Goal: Task Accomplishment & Management: Complete application form

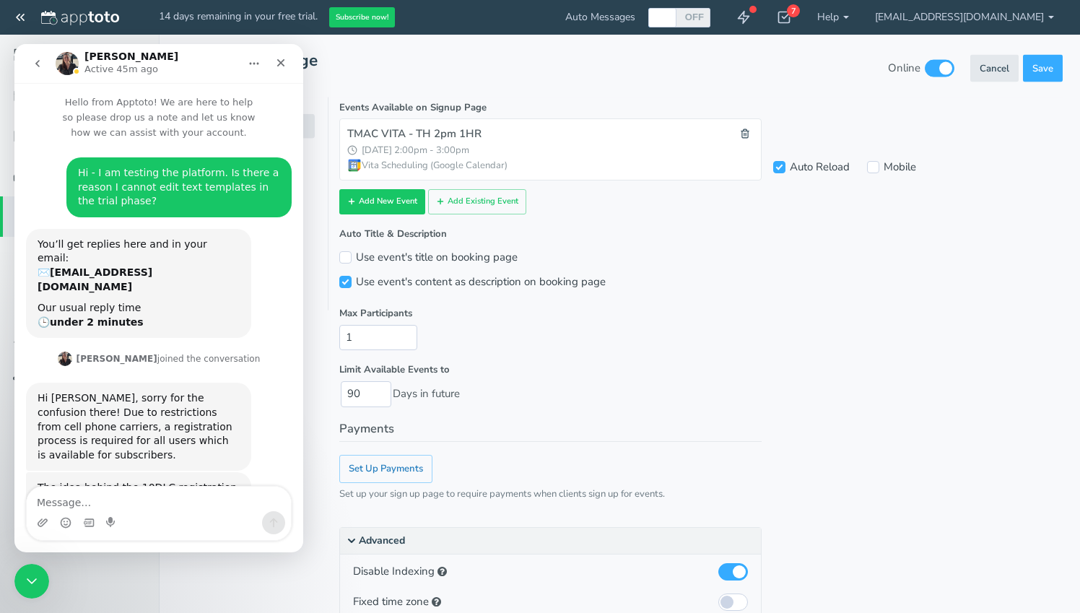
scroll to position [2196, 0]
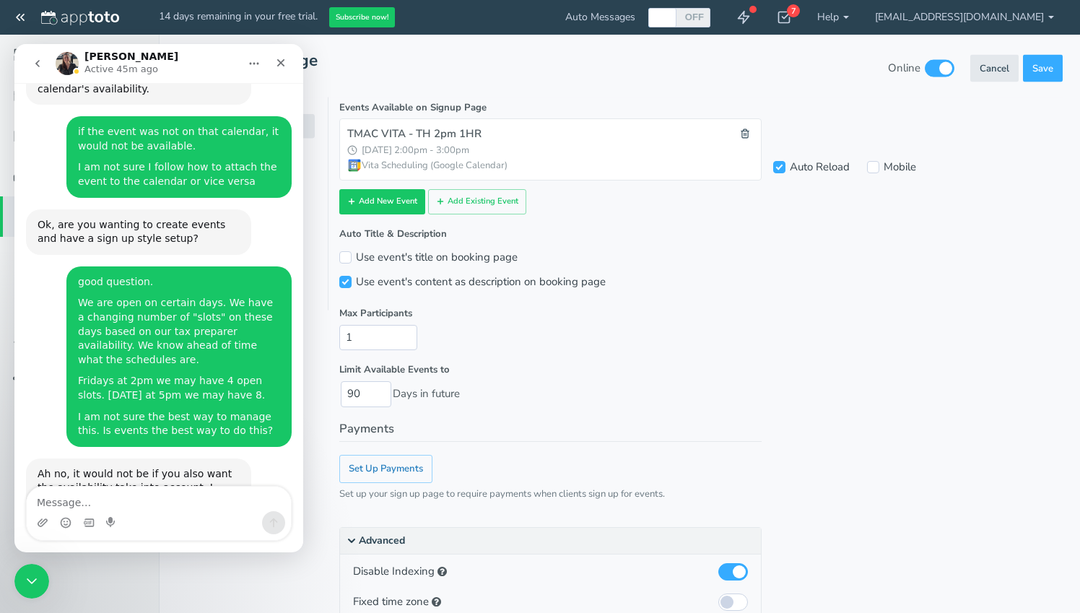
click at [487, 428] on legend "Payments" at bounding box center [550, 431] width 422 height 22
click at [287, 63] on div "Close" at bounding box center [281, 63] width 26 height 26
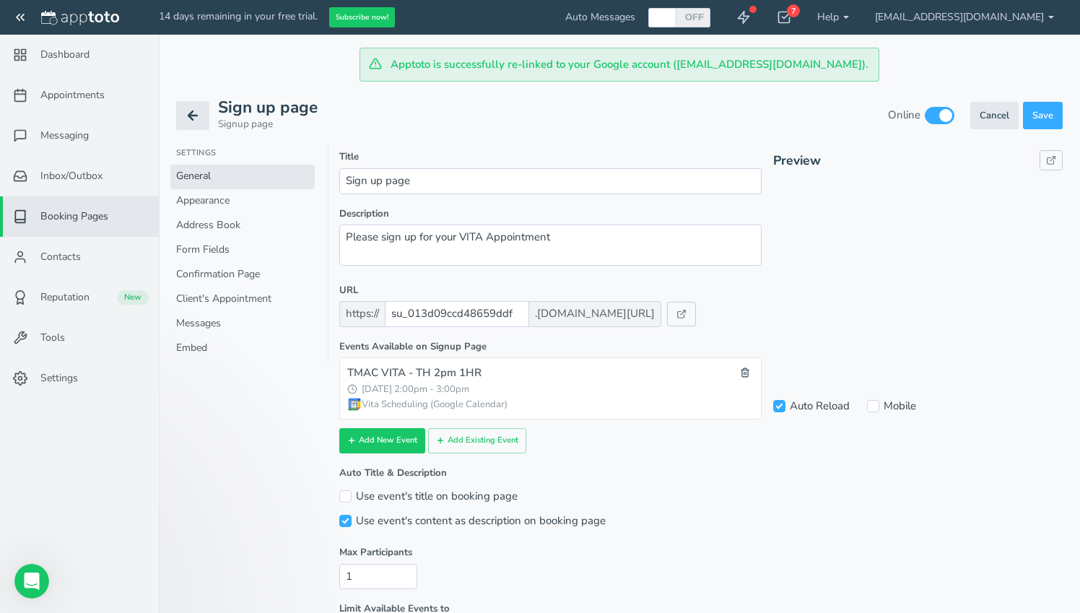
scroll to position [239, 0]
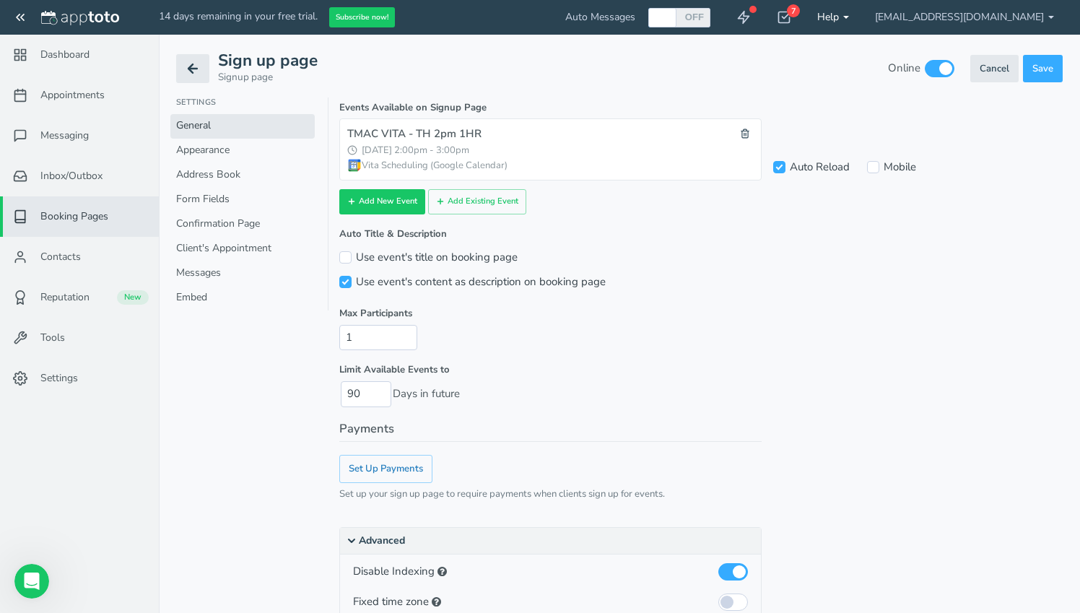
click at [862, 14] on link "Help" at bounding box center [833, 17] width 58 height 35
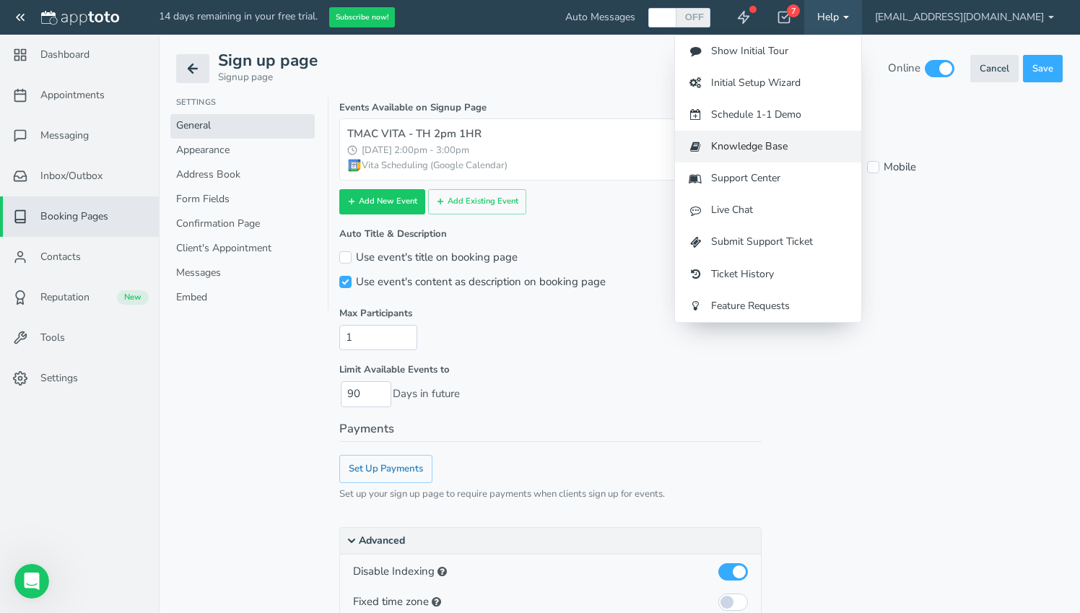
click at [779, 151] on link "Knowledge Base" at bounding box center [768, 147] width 186 height 32
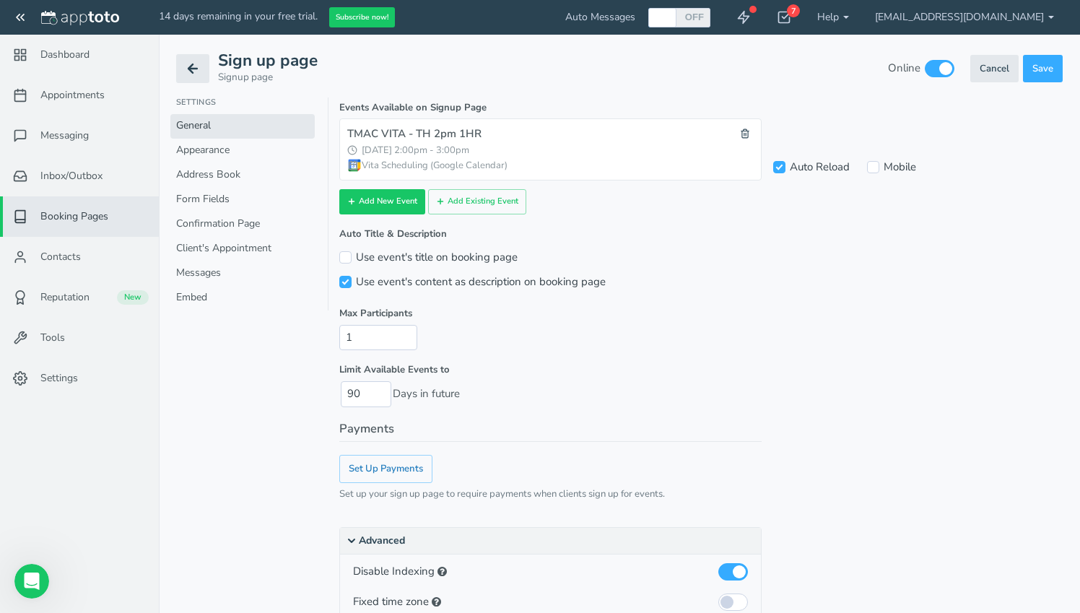
click at [91, 221] on span "Booking Pages" at bounding box center [74, 216] width 68 height 14
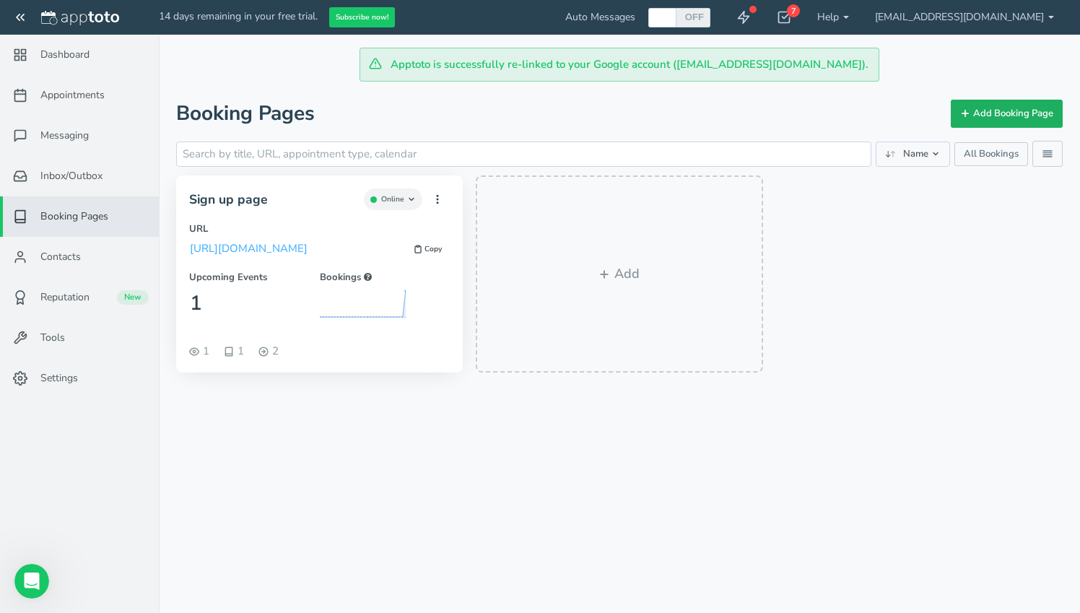
click at [976, 106] on button "Add Booking Page" at bounding box center [1007, 114] width 112 height 28
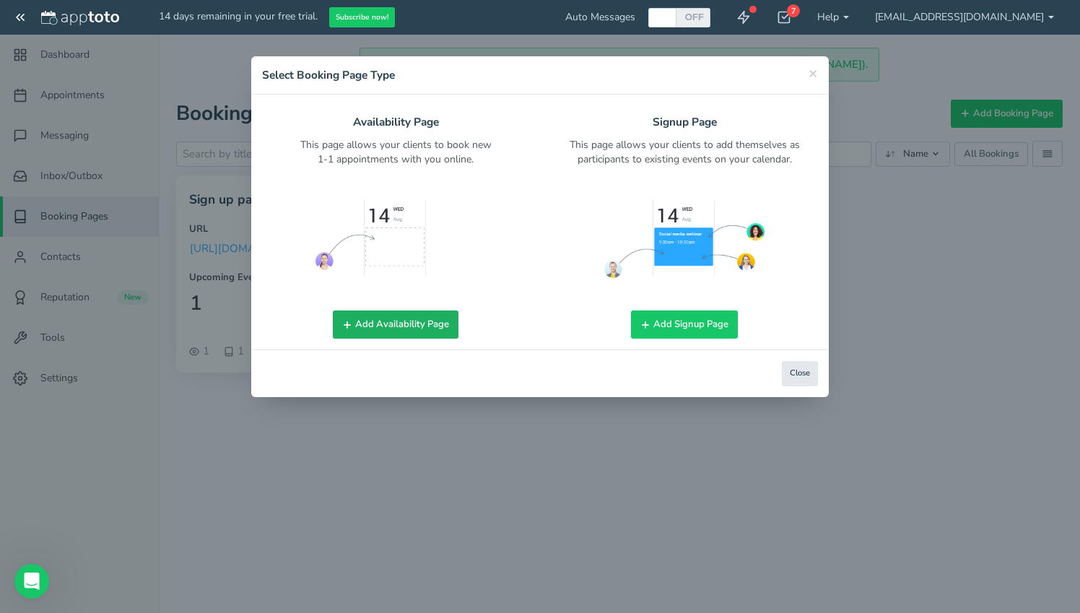
click at [421, 326] on button "Add Availability Page" at bounding box center [396, 325] width 126 height 28
type input "tmaconline_jkania"
checkbox input "false"
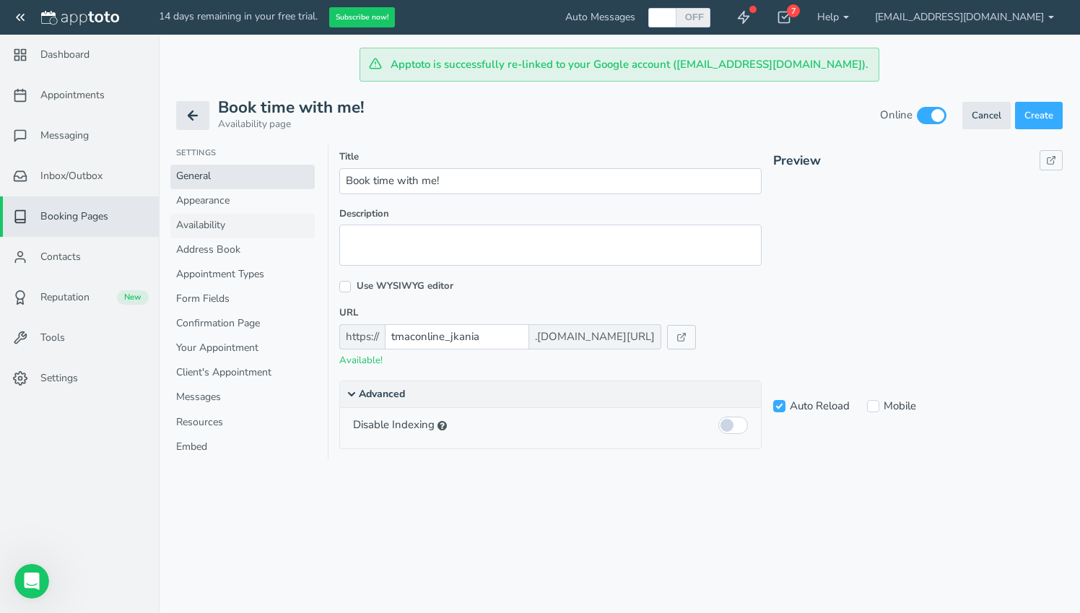
click at [203, 228] on link "Availability" at bounding box center [242, 226] width 144 height 25
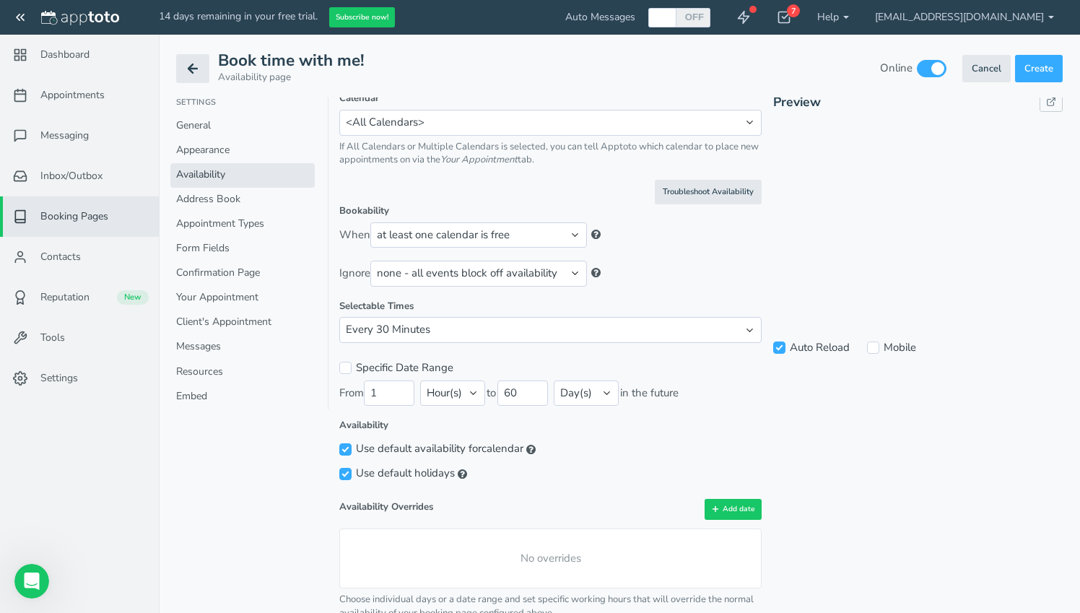
scroll to position [56, 0]
click at [238, 232] on link "Appointment Types" at bounding box center [242, 224] width 144 height 25
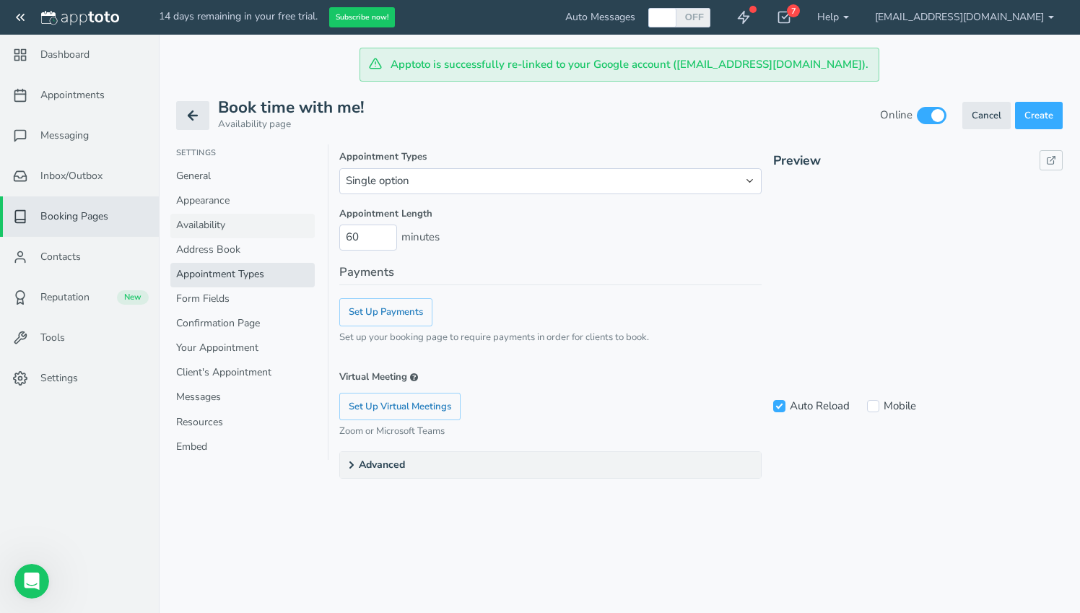
click at [228, 225] on link "Availability" at bounding box center [242, 226] width 144 height 25
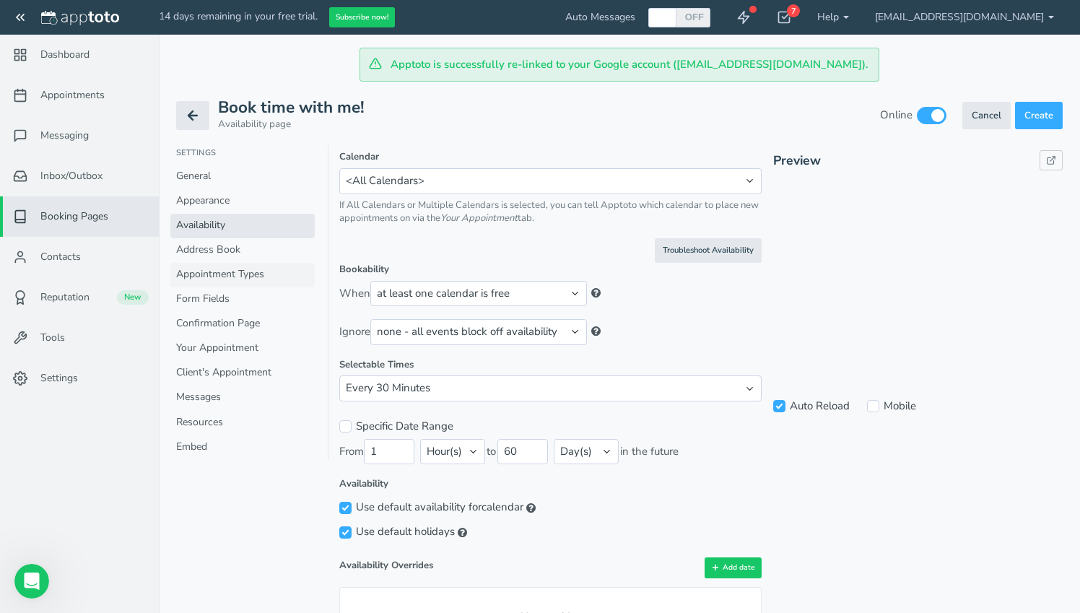
click at [217, 270] on link "Appointment Types" at bounding box center [242, 275] width 144 height 25
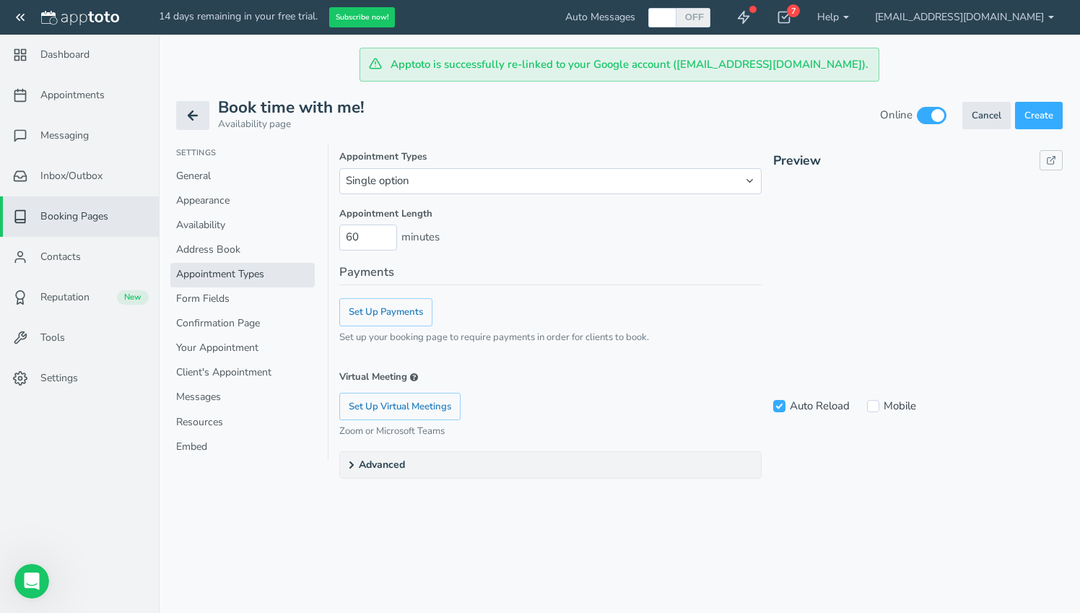
click at [368, 462] on summary "Advanced" at bounding box center [550, 465] width 421 height 26
click at [210, 182] on link "General" at bounding box center [242, 177] width 144 height 25
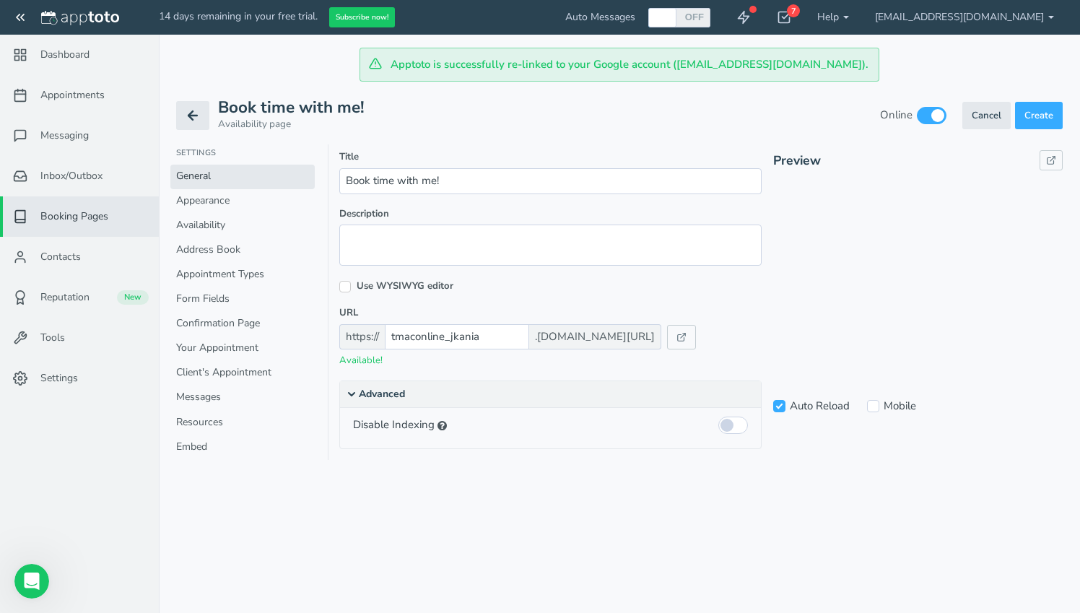
click at [385, 388] on summary "Advanced" at bounding box center [550, 394] width 421 height 27
click at [385, 388] on summary "Advanced" at bounding box center [550, 394] width 421 height 26
click at [233, 204] on link "Appearance" at bounding box center [242, 201] width 144 height 25
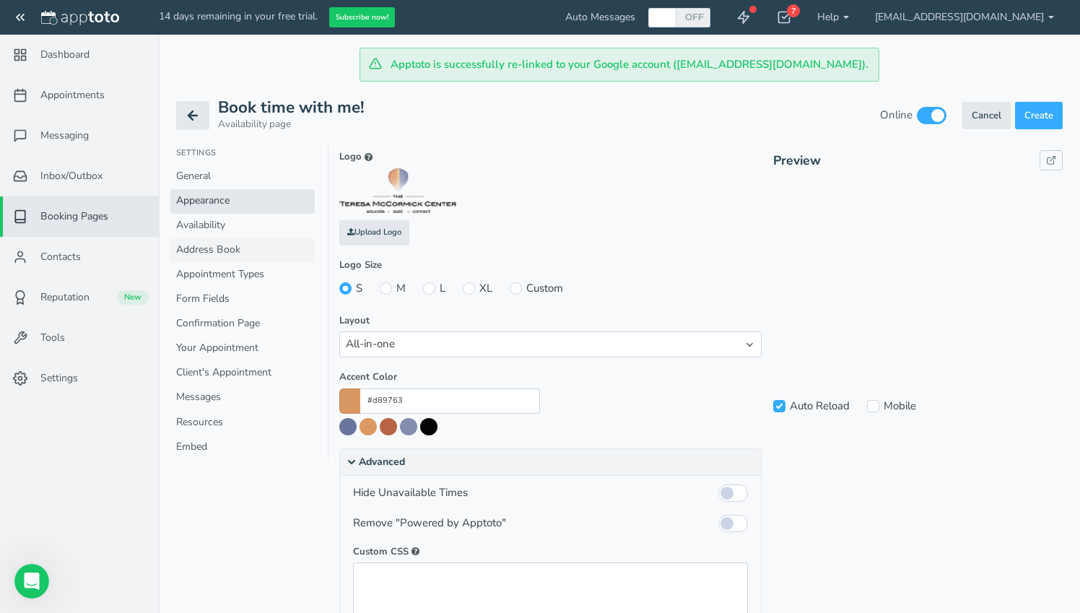
click at [221, 243] on link "Address Book" at bounding box center [242, 250] width 144 height 25
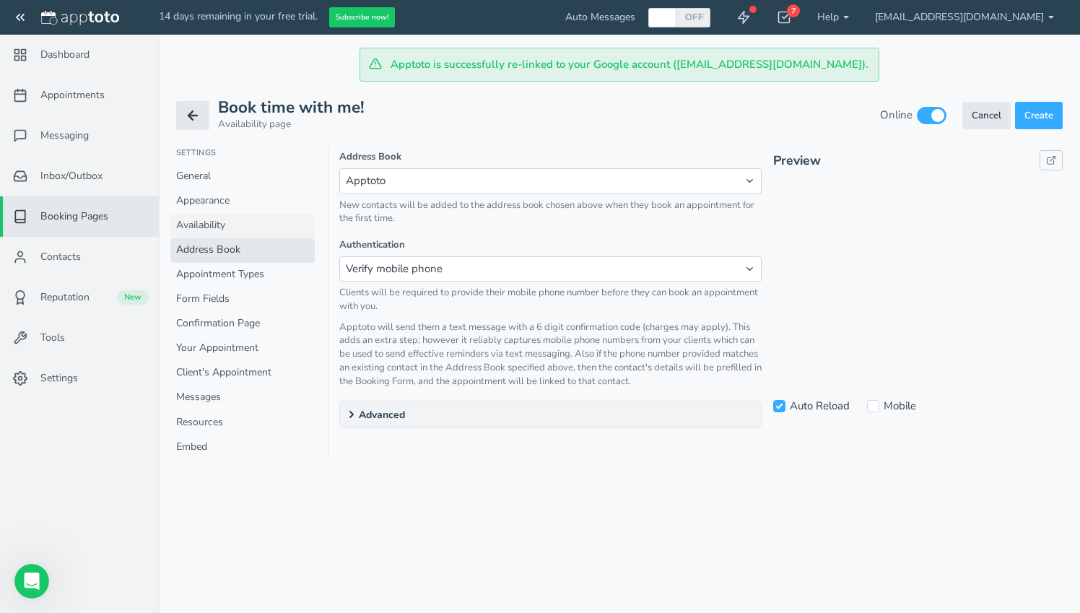
click at [214, 221] on link "Availability" at bounding box center [242, 226] width 144 height 25
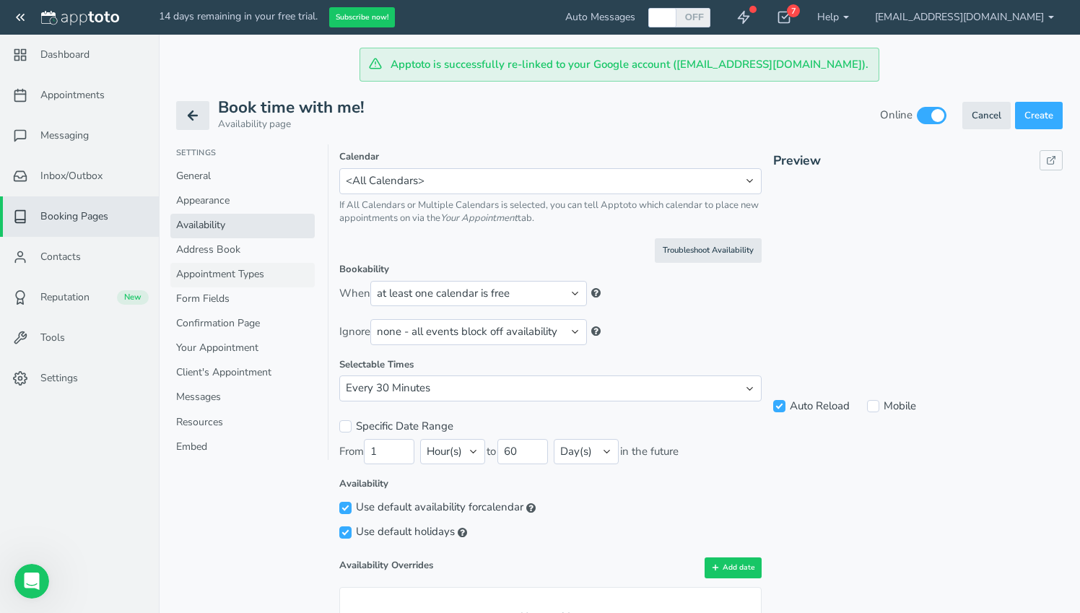
click at [214, 272] on link "Appointment Types" at bounding box center [242, 275] width 144 height 25
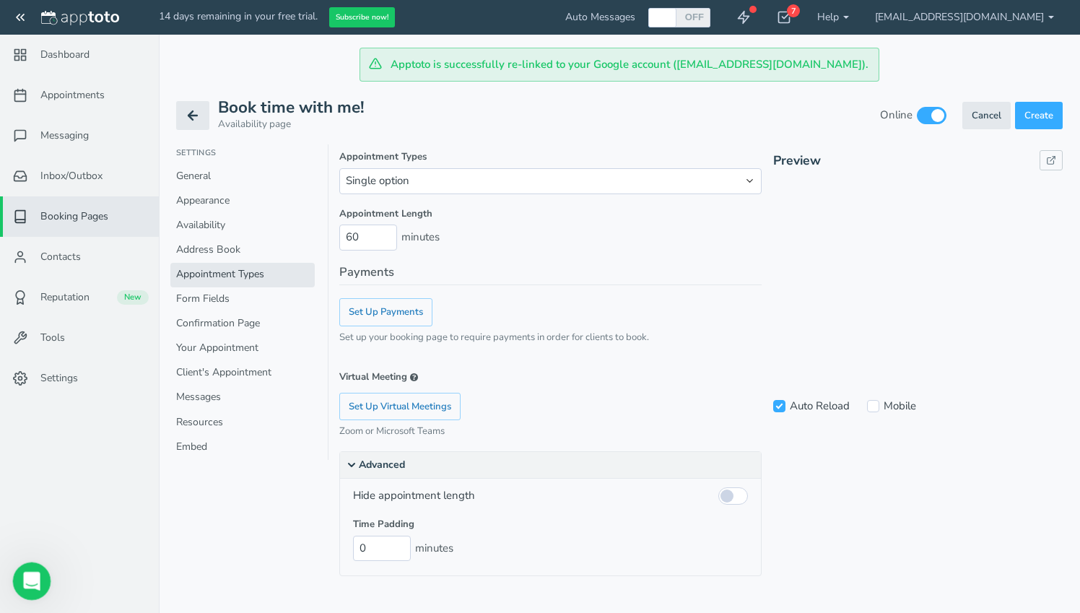
click at [25, 591] on div "Open Intercom Messenger" at bounding box center [30, 579] width 48 height 48
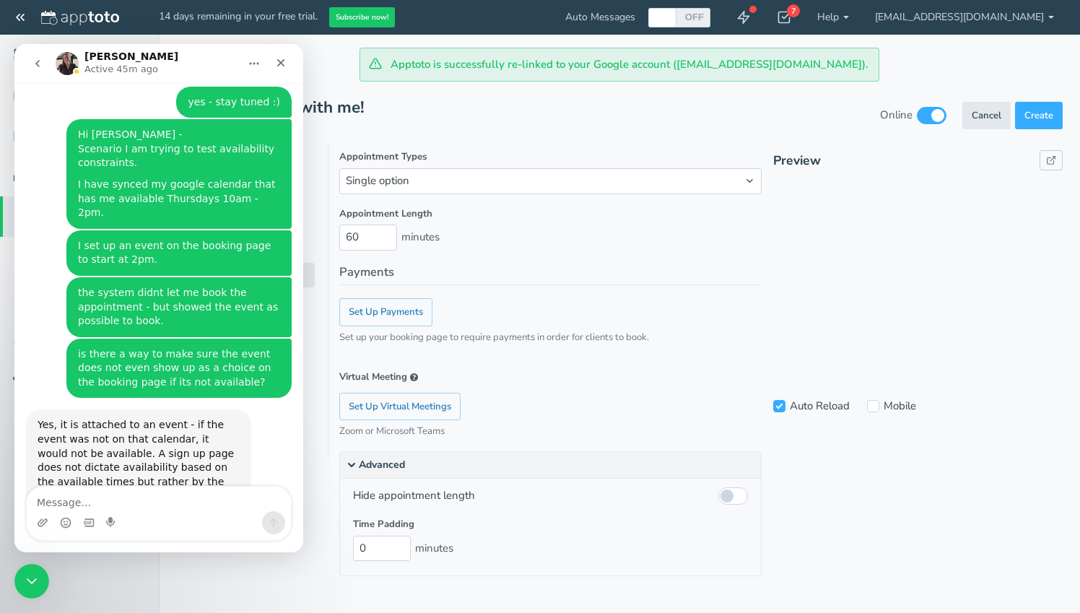
scroll to position [2196, 0]
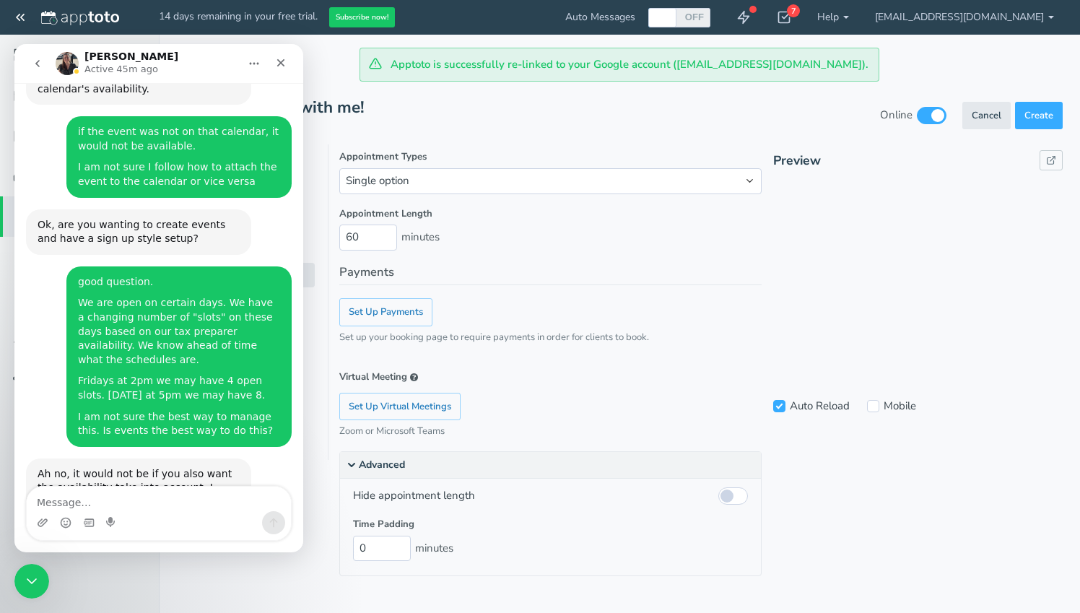
click at [641, 250] on div "Appointment Length 60 minutes Payments Set Up Payments Set up your booking page…" at bounding box center [550, 322] width 422 height 231
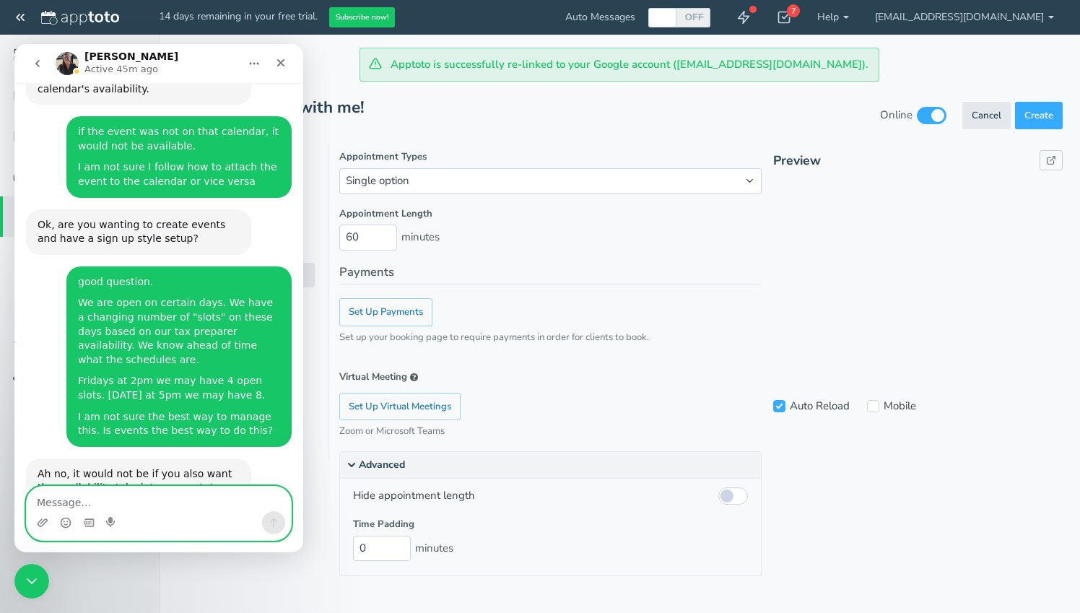
click at [181, 497] on textarea "Message…" at bounding box center [159, 499] width 264 height 25
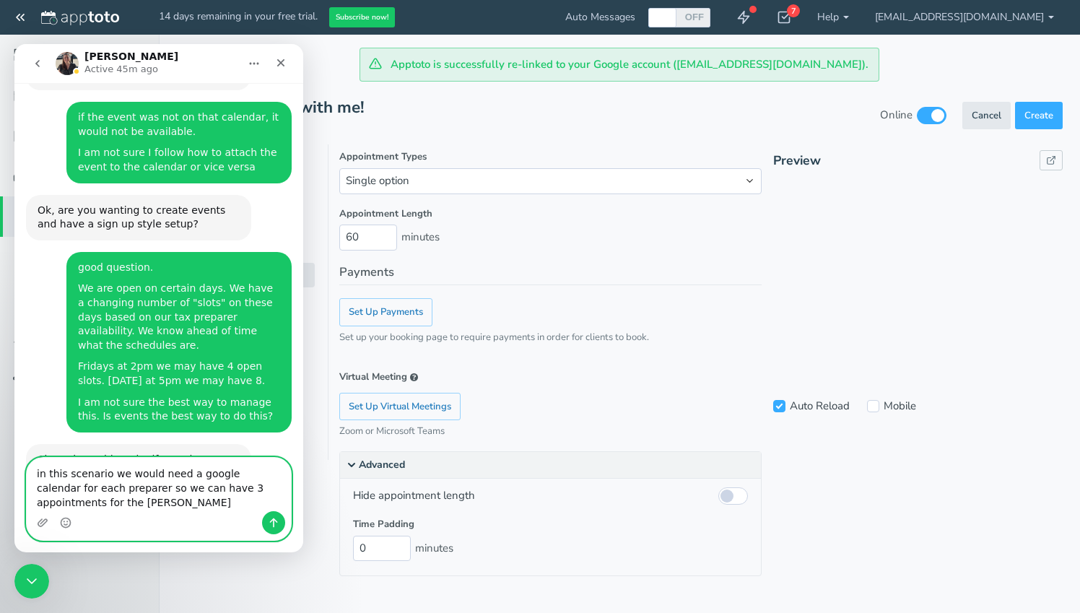
scroll to position [2225, 0]
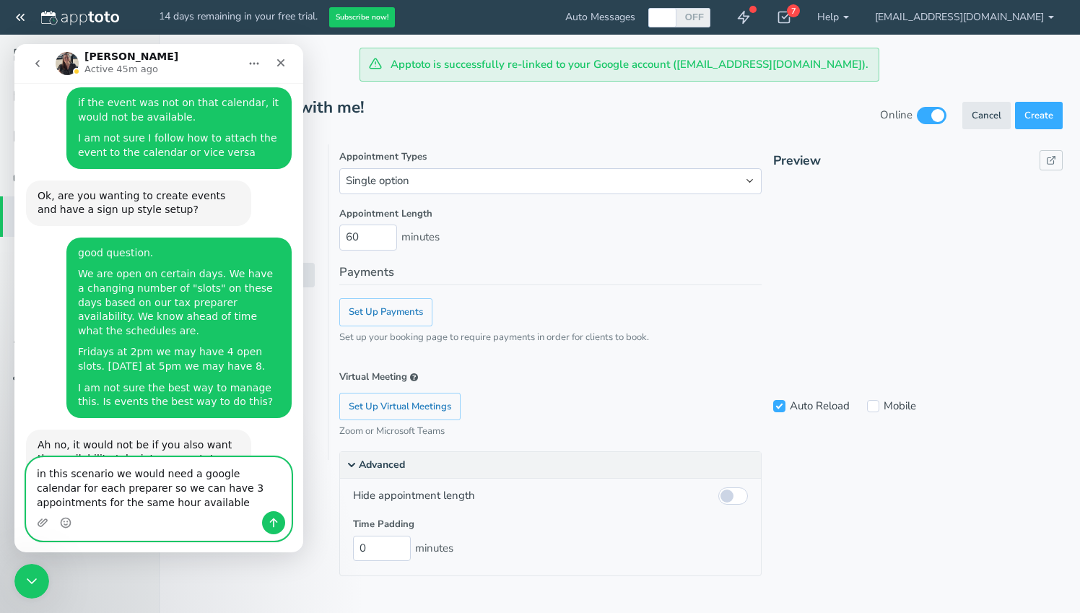
type textarea "in this scenario we would need a google calendar for each preparer so we can ha…"
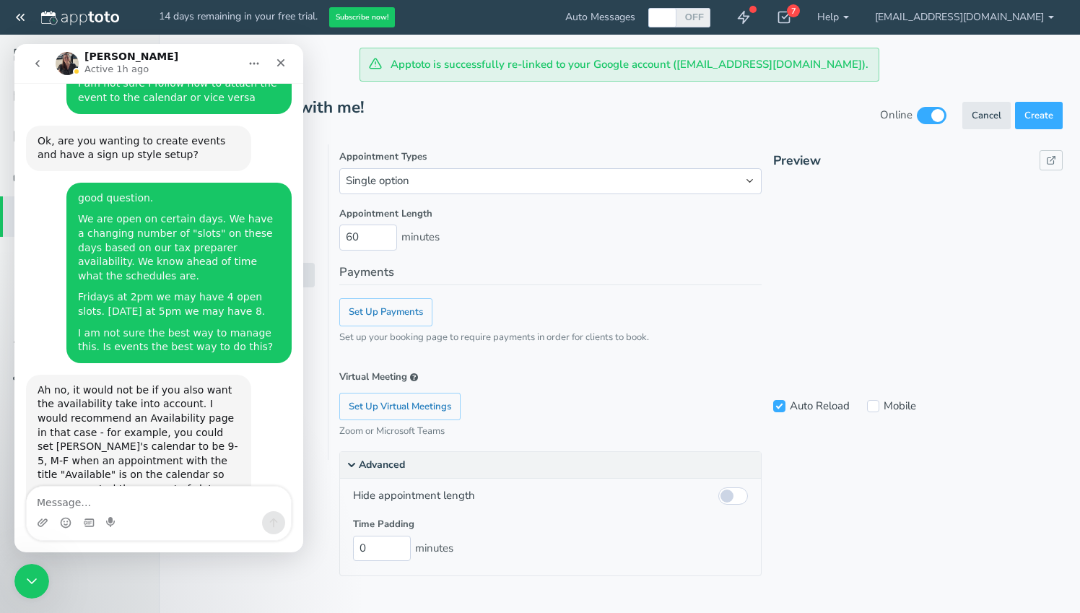
scroll to position [0, 0]
